Goal: Information Seeking & Learning: Check status

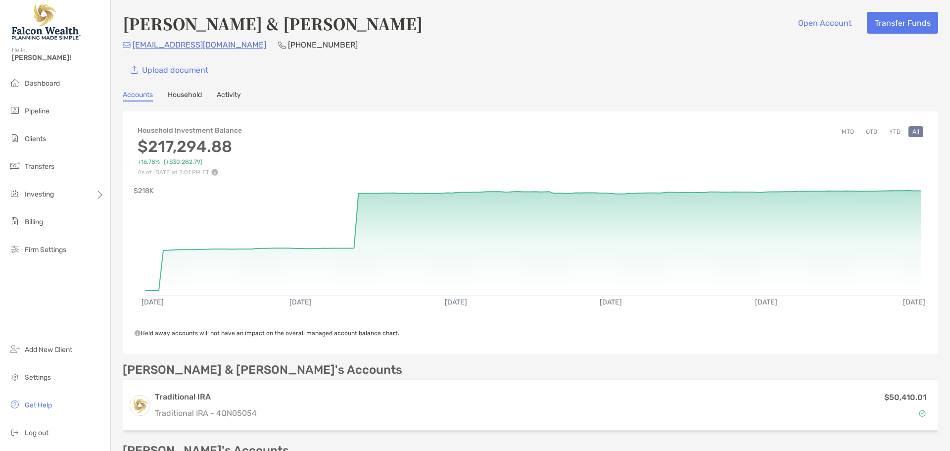
click at [51, 34] on img at bounding box center [46, 22] width 69 height 36
click at [34, 83] on span "Dashboard" at bounding box center [42, 83] width 35 height 8
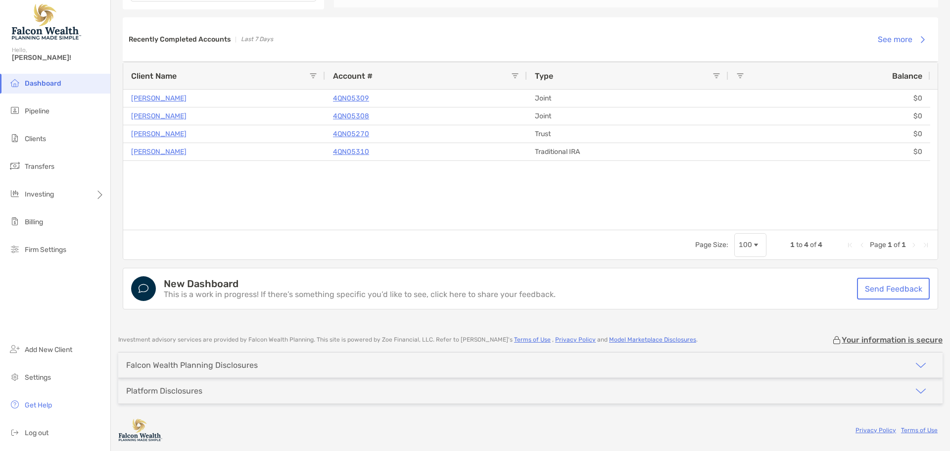
scroll to position [709, 0]
click at [48, 108] on span "Pipeline" at bounding box center [37, 111] width 25 height 8
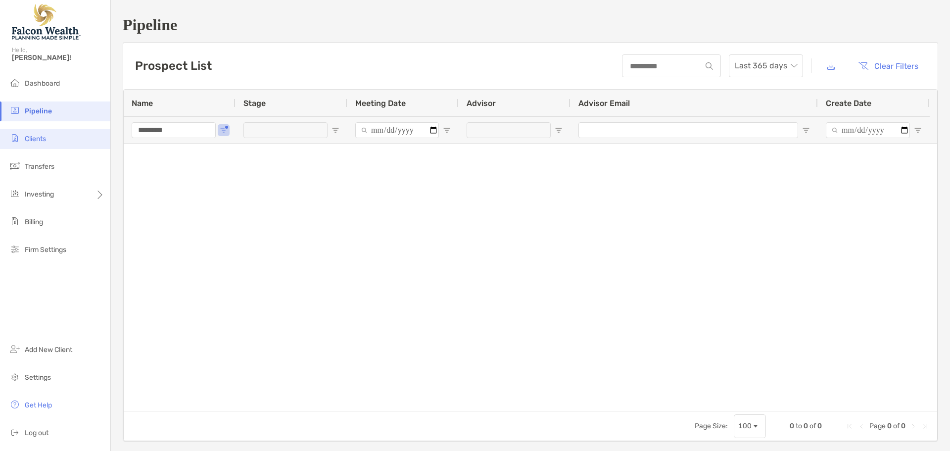
click at [42, 138] on span "Clients" at bounding box center [35, 139] width 21 height 8
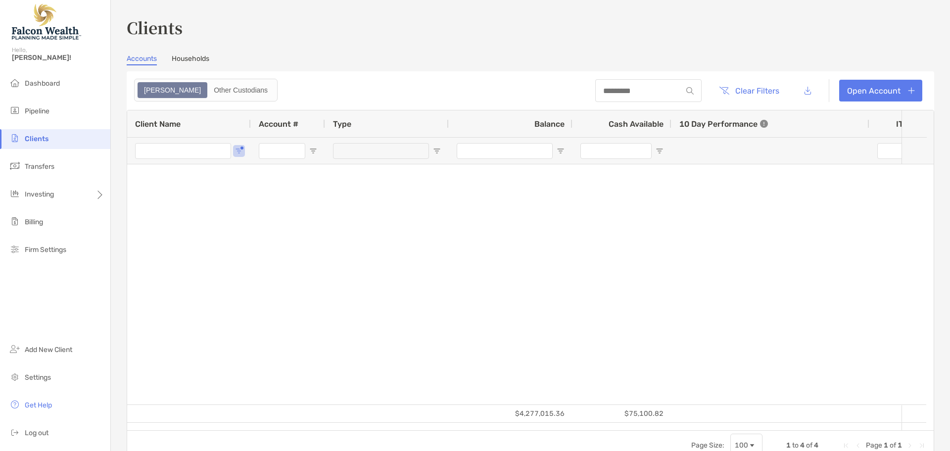
type input "********"
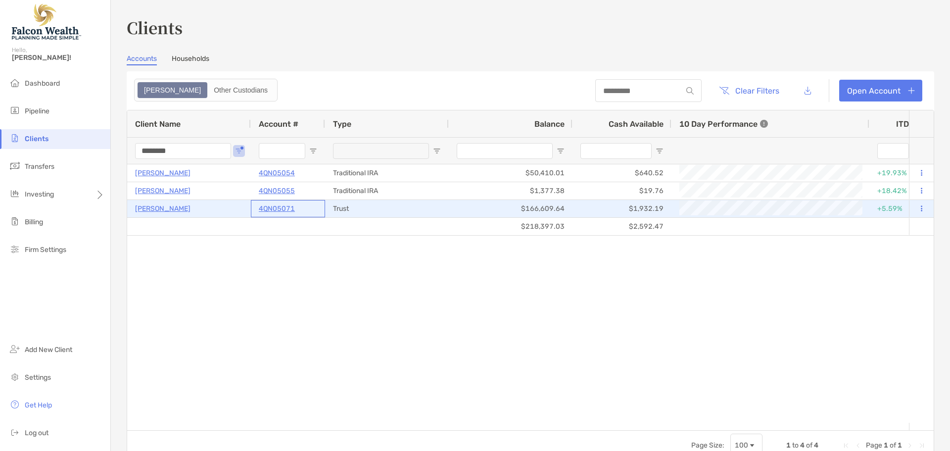
click at [275, 209] on p "4QN05071" at bounding box center [277, 208] width 36 height 12
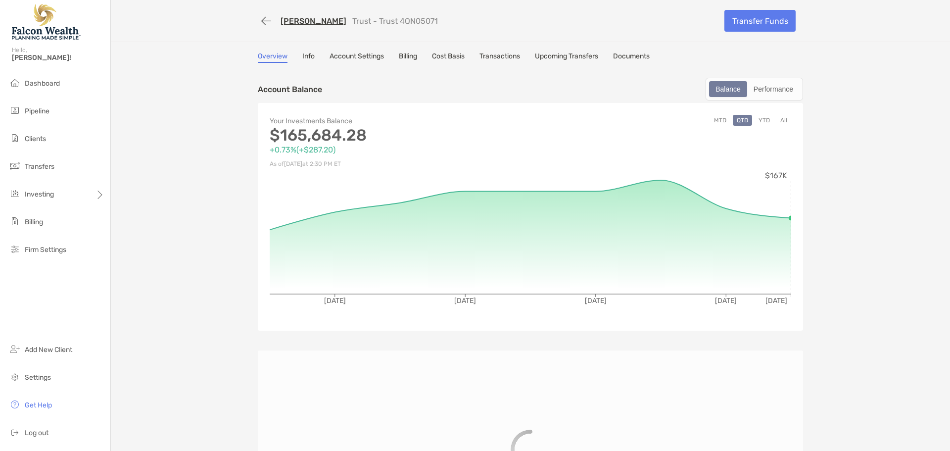
click at [778, 120] on button "All" at bounding box center [783, 120] width 15 height 11
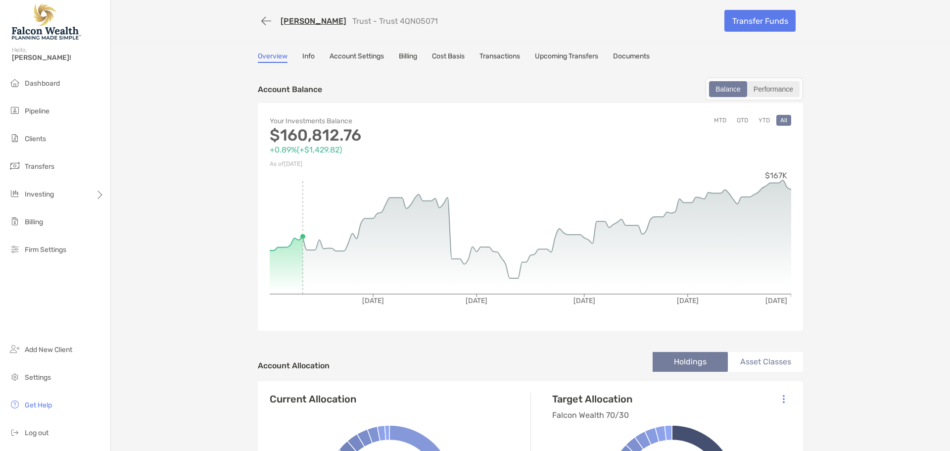
click at [765, 94] on div "Performance" at bounding box center [773, 89] width 50 height 14
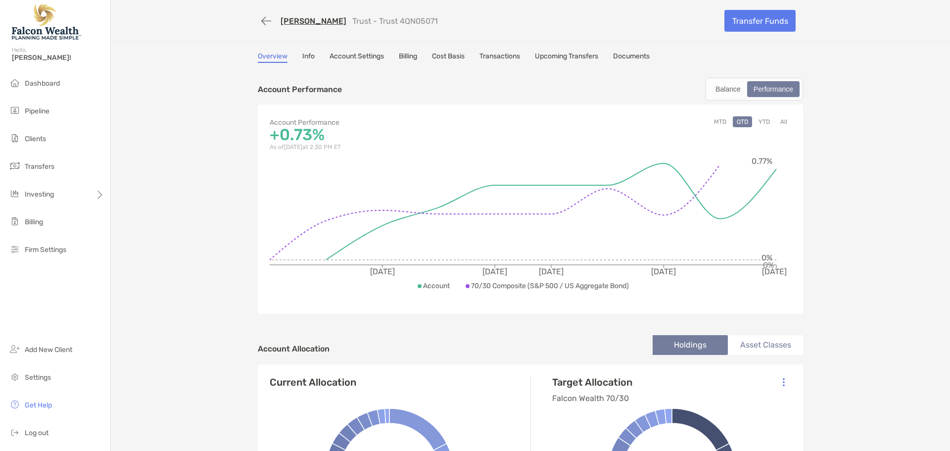
click at [784, 122] on button "All" at bounding box center [783, 121] width 15 height 11
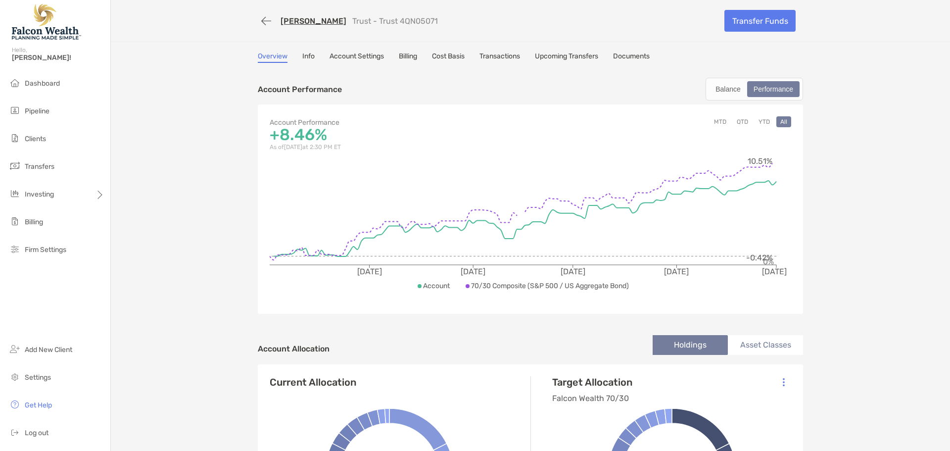
click at [486, 284] on p "70/30 Composite (S&P 500 / US Aggregate Bond)" at bounding box center [550, 285] width 158 height 12
click at [516, 288] on p "70/30 Composite (S&P 500 / US Aggregate Bond)" at bounding box center [550, 285] width 158 height 12
click at [762, 120] on button "YTD" at bounding box center [763, 121] width 19 height 11
